Goal: Transaction & Acquisition: Purchase product/service

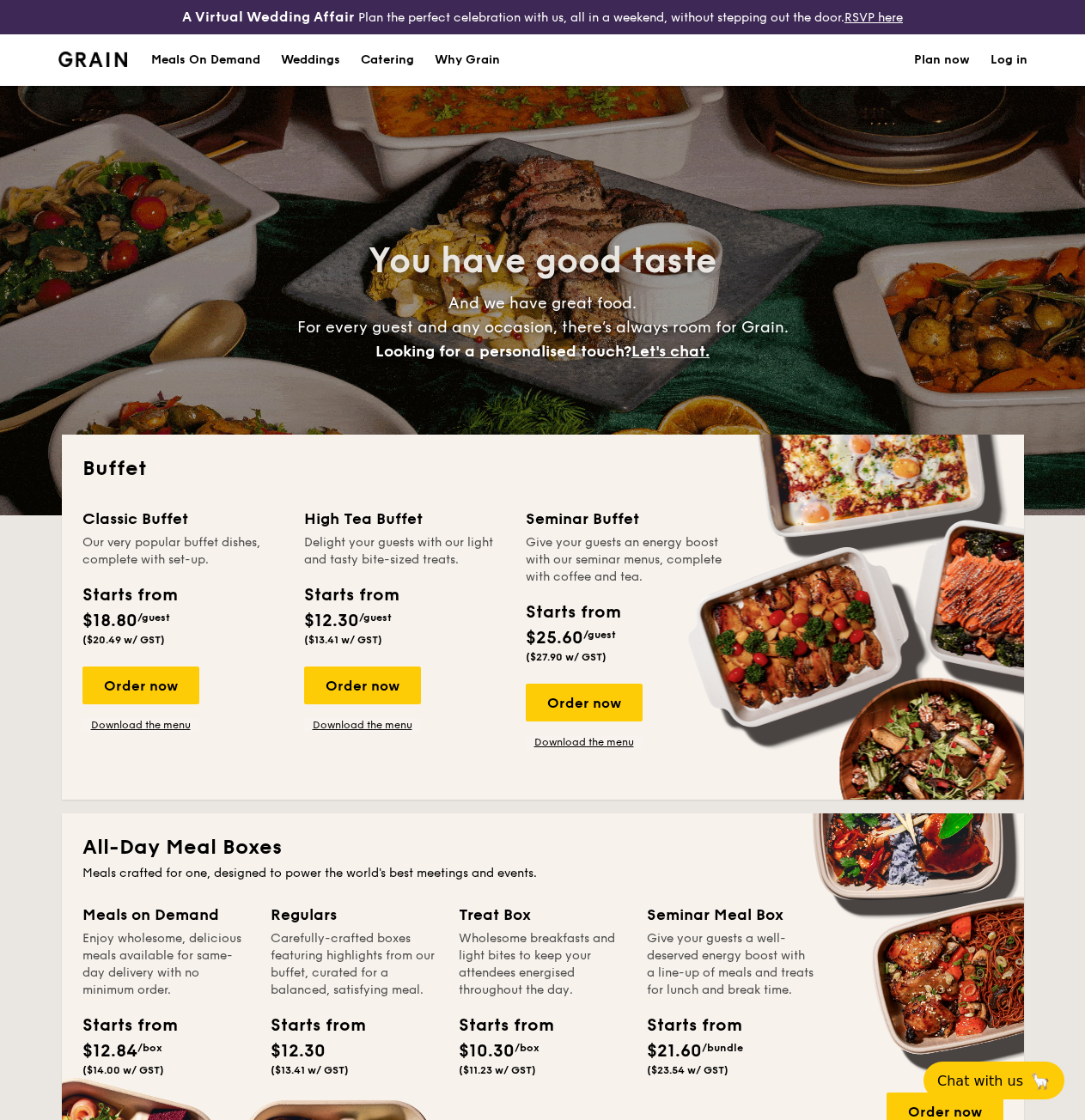
select select
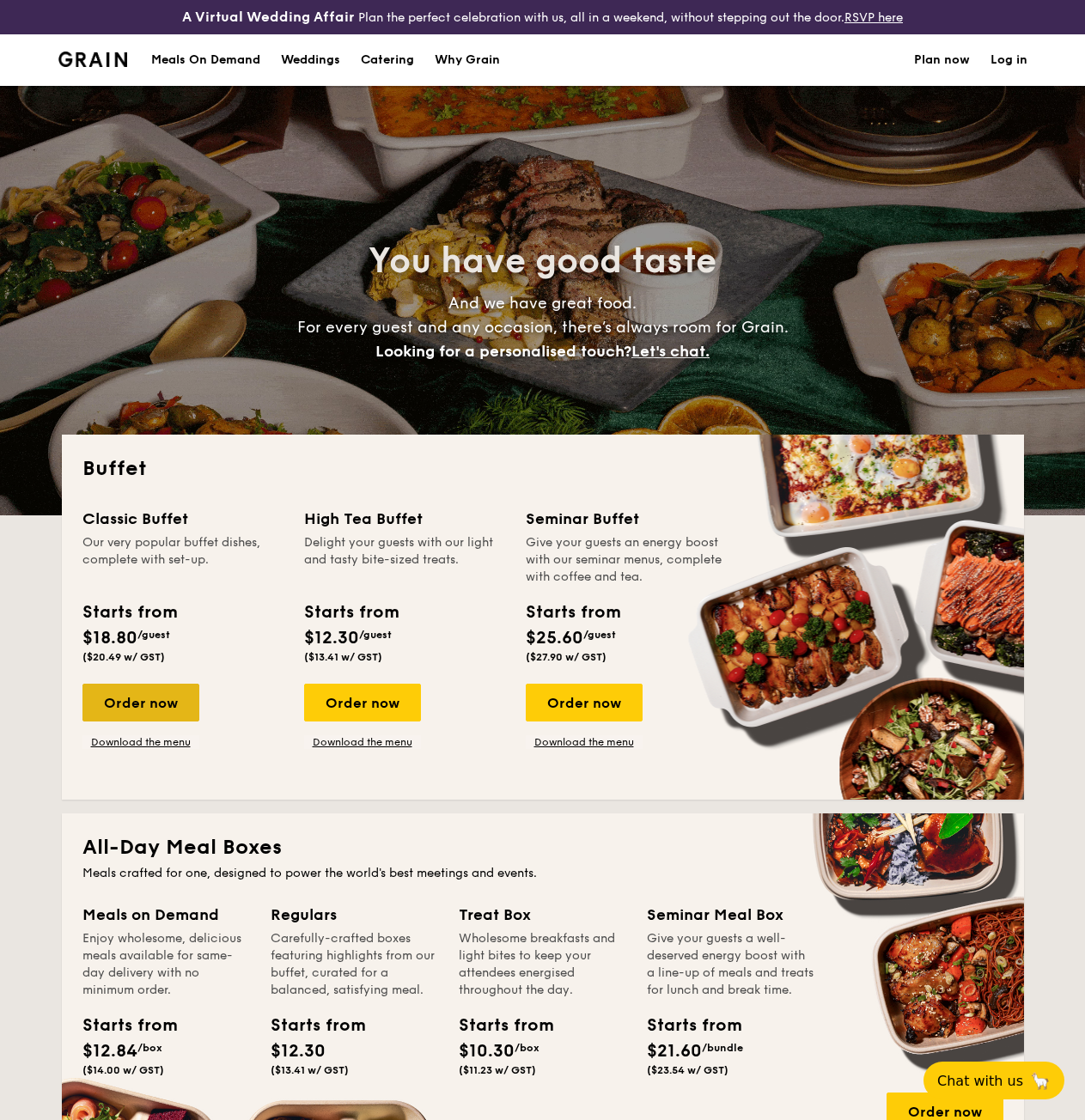
click at [151, 710] on div "Order now" at bounding box center [140, 703] width 117 height 38
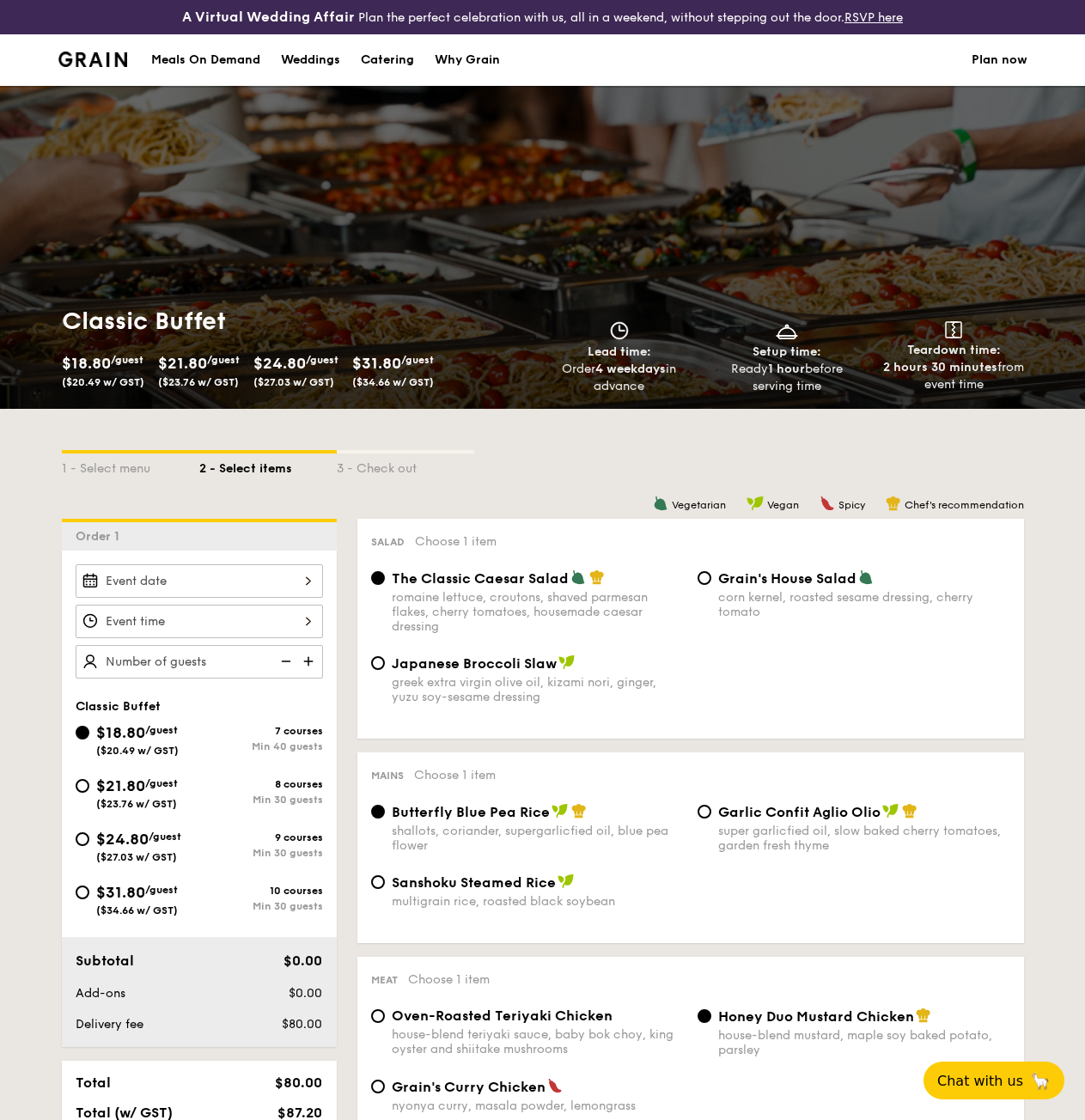
click at [159, 843] on span "/guest" at bounding box center [165, 836] width 33 height 12
click at [90, 846] on input "$24.80 /guest ($27.03 w/ GST) 9 courses Min 30 guests" at bounding box center [82, 838] width 14 height 14
radio input "true"
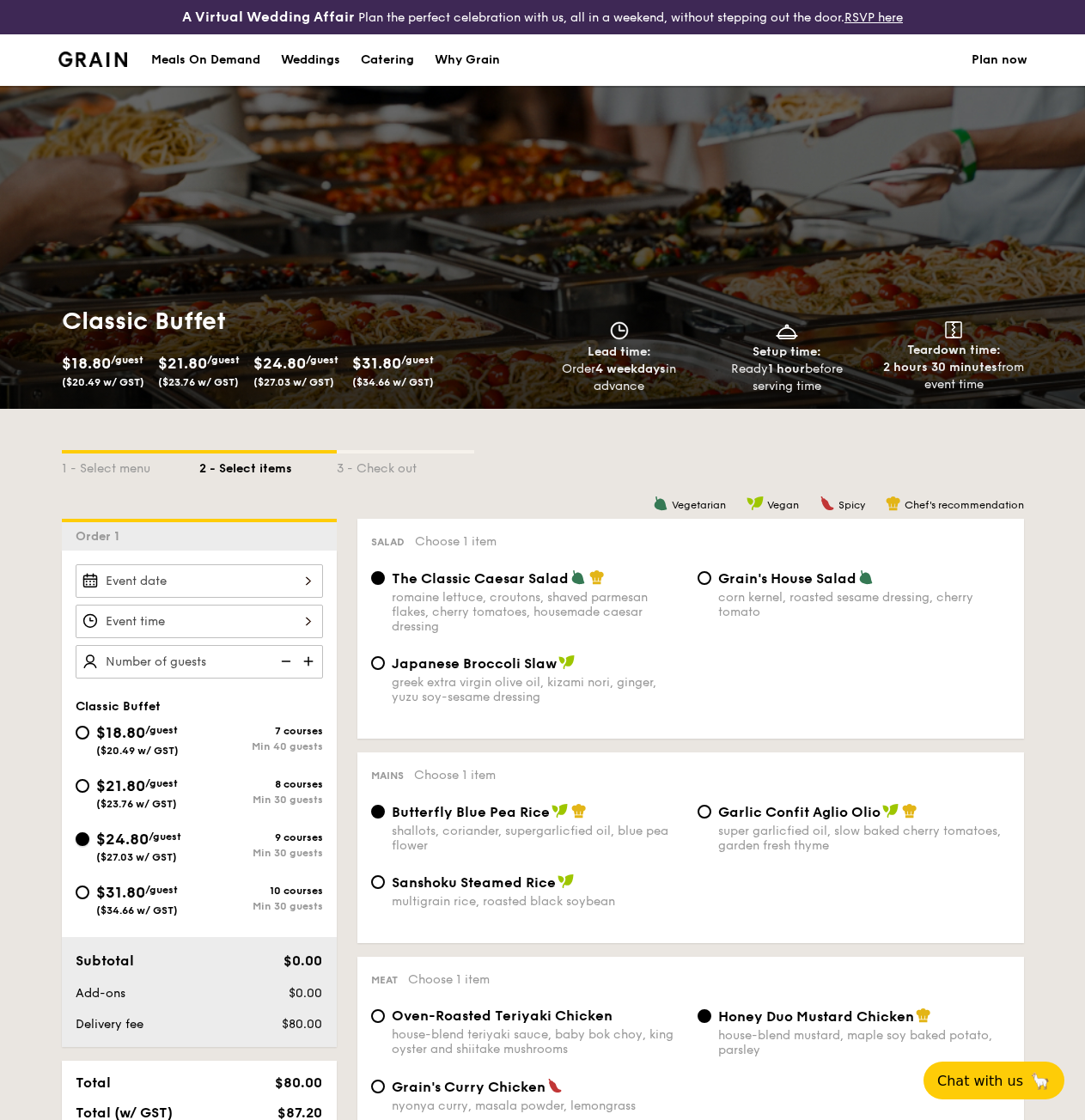
radio input "true"
